Goal: Entertainment & Leisure: Consume media (video, audio)

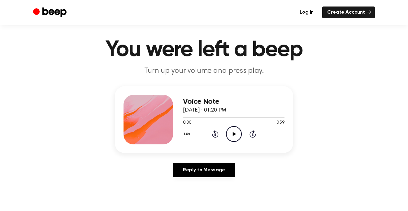
scroll to position [11, 0]
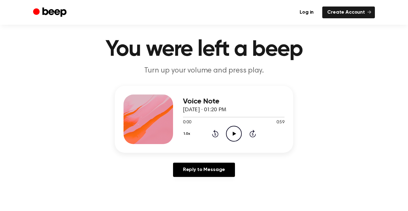
click at [233, 139] on icon "Play Audio" at bounding box center [234, 134] width 16 height 16
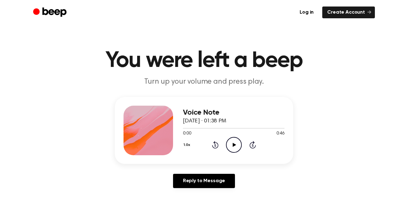
click at [234, 139] on icon "Play Audio" at bounding box center [234, 145] width 16 height 16
click at [229, 142] on icon "Play Audio" at bounding box center [234, 145] width 16 height 16
click at [232, 144] on icon "Play Audio" at bounding box center [234, 145] width 16 height 16
click at [236, 139] on icon "Play Audio" at bounding box center [234, 145] width 16 height 16
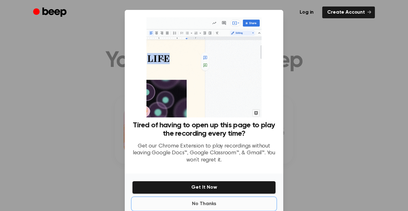
click at [204, 202] on button "No Thanks" at bounding box center [204, 203] width 144 height 12
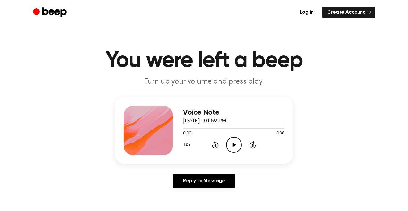
click at [231, 145] on icon "Play Audio" at bounding box center [234, 145] width 16 height 16
click at [235, 141] on icon "Play Audio" at bounding box center [234, 145] width 16 height 16
click at [236, 145] on icon "Play Audio" at bounding box center [234, 145] width 16 height 16
click at [231, 148] on icon "Play Audio" at bounding box center [234, 145] width 16 height 16
click at [235, 145] on icon "Play Audio" at bounding box center [234, 145] width 16 height 16
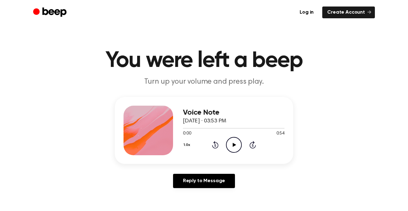
click at [230, 140] on icon "Play Audio" at bounding box center [234, 145] width 16 height 16
click at [236, 145] on icon "Play Audio" at bounding box center [234, 145] width 16 height 16
click at [230, 138] on circle at bounding box center [233, 144] width 15 height 15
click at [223, 146] on div "1.0x Rewind 5 seconds Play Audio Skip 5 seconds" at bounding box center [233, 145] width 101 height 16
click at [228, 143] on icon "Play Audio" at bounding box center [234, 145] width 16 height 16
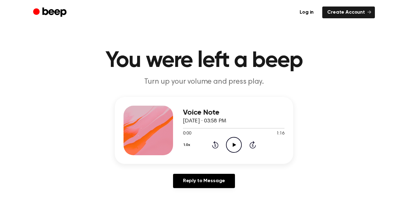
click at [230, 142] on icon "Play Audio" at bounding box center [234, 145] width 16 height 16
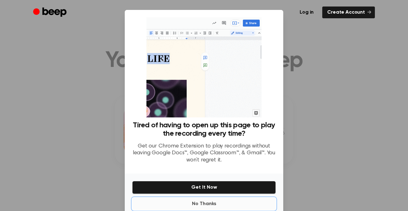
click at [212, 202] on button "No Thanks" at bounding box center [204, 203] width 144 height 12
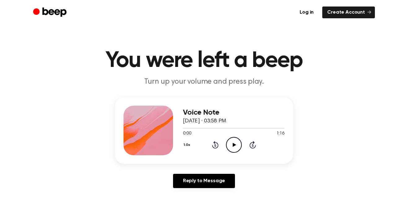
click at [230, 148] on icon "Play Audio" at bounding box center [234, 145] width 16 height 16
click at [232, 144] on icon "Play Audio" at bounding box center [234, 145] width 16 height 16
click at [235, 143] on icon "Play Audio" at bounding box center [234, 145] width 16 height 16
click at [238, 141] on icon "Play Audio" at bounding box center [234, 145] width 16 height 16
click at [236, 145] on icon "Play Audio" at bounding box center [234, 145] width 16 height 16
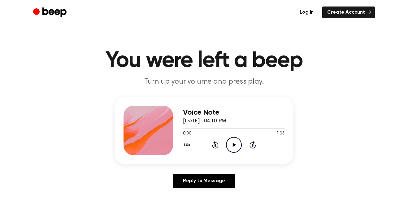
click at [232, 140] on icon "Play Audio" at bounding box center [234, 145] width 16 height 16
drag, startPoint x: 268, startPoint y: 128, endPoint x: 243, endPoint y: 127, distance: 24.5
click at [243, 127] on div at bounding box center [233, 127] width 101 height 5
click at [243, 128] on div at bounding box center [233, 128] width 101 height 1
click at [233, 144] on icon at bounding box center [233, 145] width 3 height 4
